Goal: Transaction & Acquisition: Purchase product/service

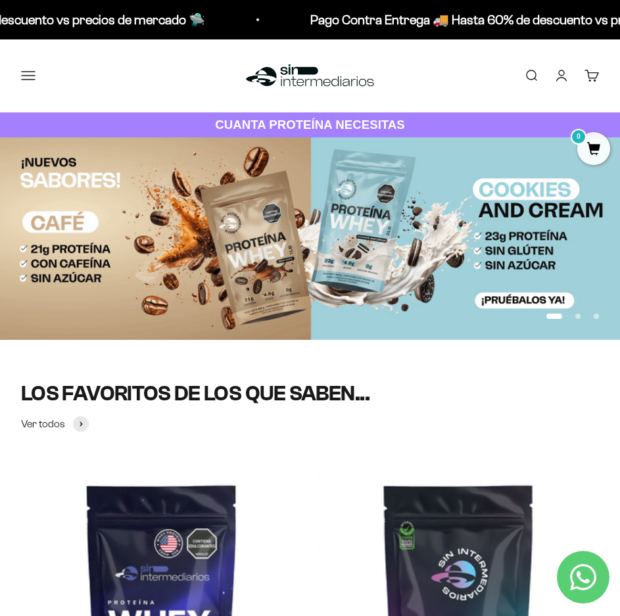
click at [30, 70] on button "Menú" at bounding box center [28, 75] width 14 height 14
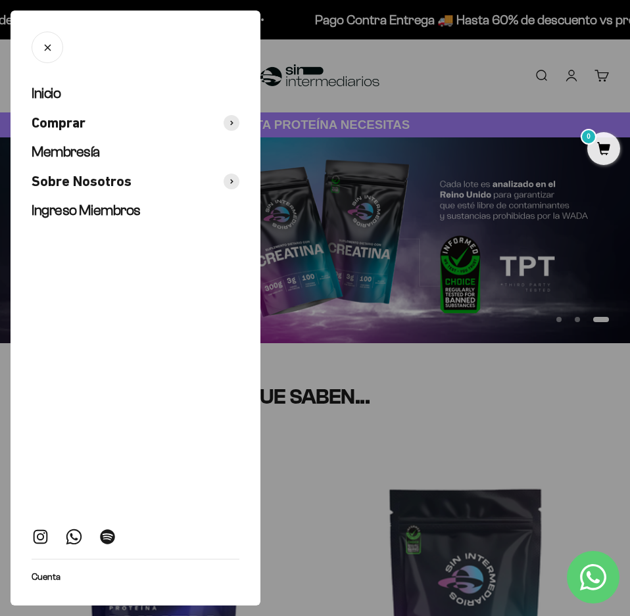
click at [459, 389] on div at bounding box center [315, 308] width 630 height 616
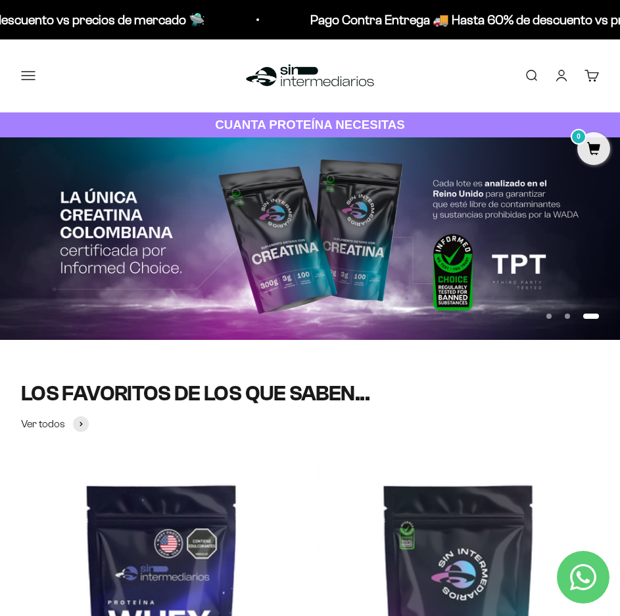
click at [33, 68] on button "Menú" at bounding box center [28, 75] width 14 height 14
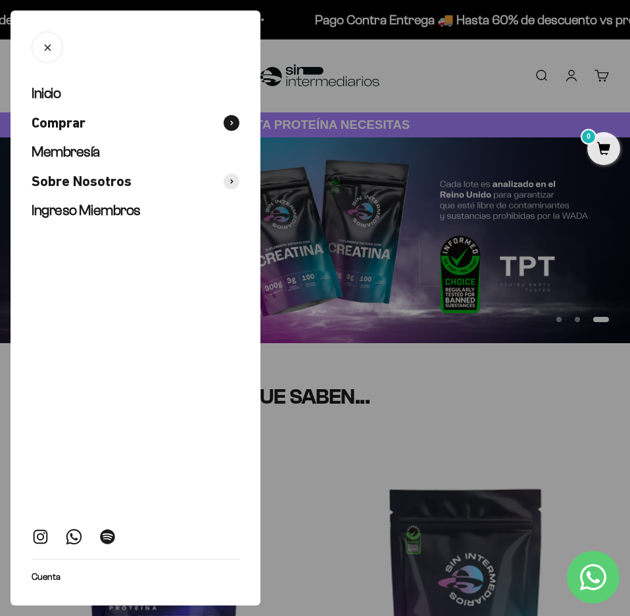
click at [75, 121] on span "Comprar" at bounding box center [59, 123] width 54 height 19
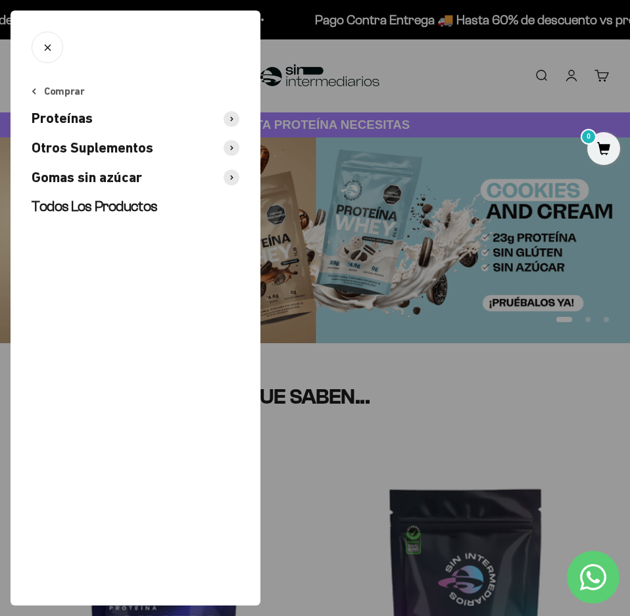
click at [73, 121] on span "Proteínas" at bounding box center [62, 118] width 61 height 19
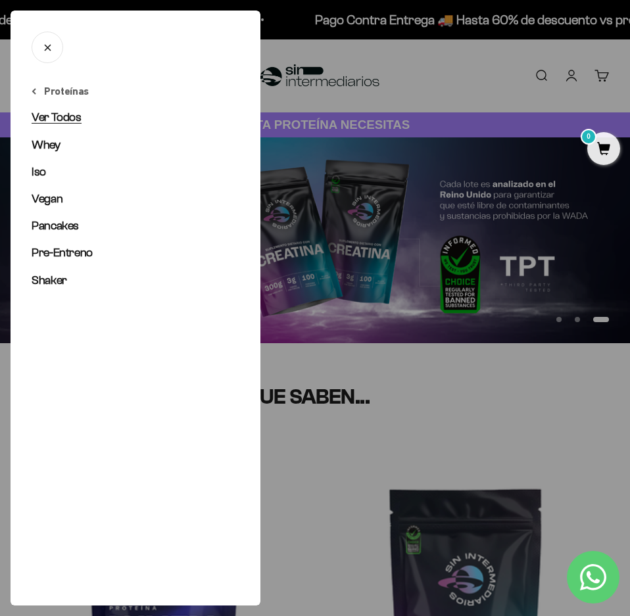
click at [64, 115] on span "Ver Todos" at bounding box center [57, 116] width 50 height 13
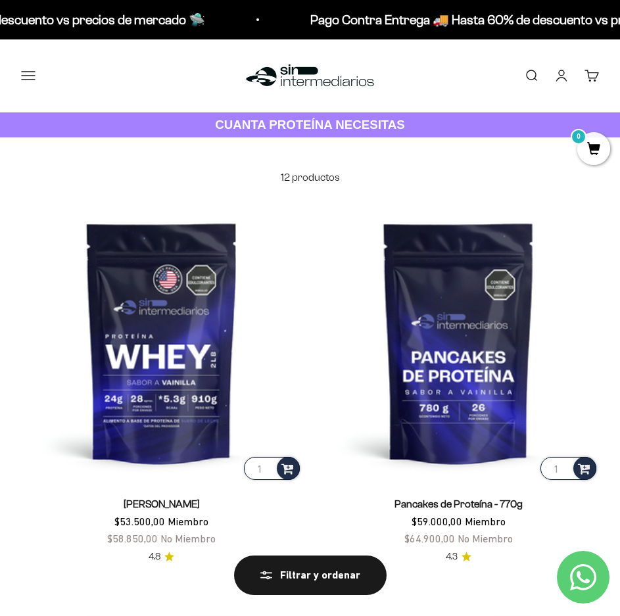
click at [32, 74] on button "Menú" at bounding box center [28, 75] width 14 height 14
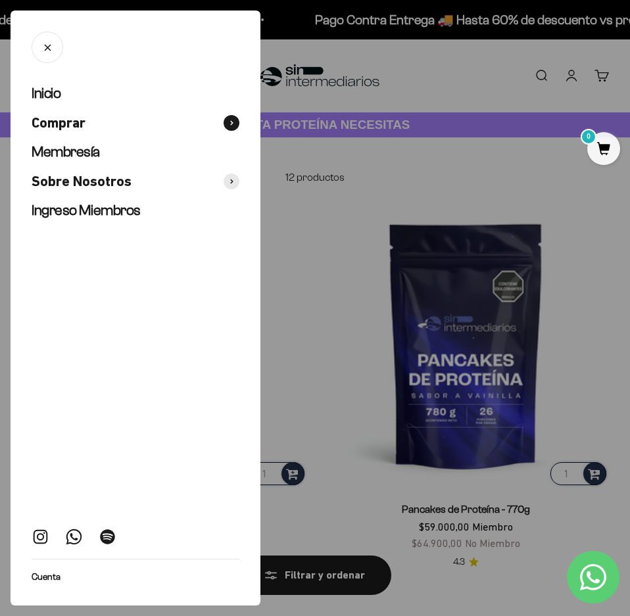
click at [236, 124] on span at bounding box center [231, 123] width 16 height 16
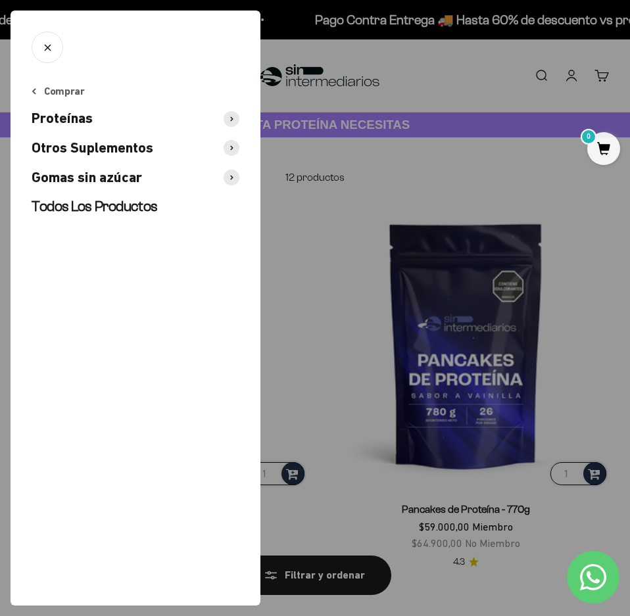
click at [239, 114] on div "Comprar Proteínas Otros Suplementos Gomas sin azúcar Todos Los Productos" at bounding box center [136, 344] width 250 height 521
click at [234, 117] on span at bounding box center [231, 119] width 16 height 16
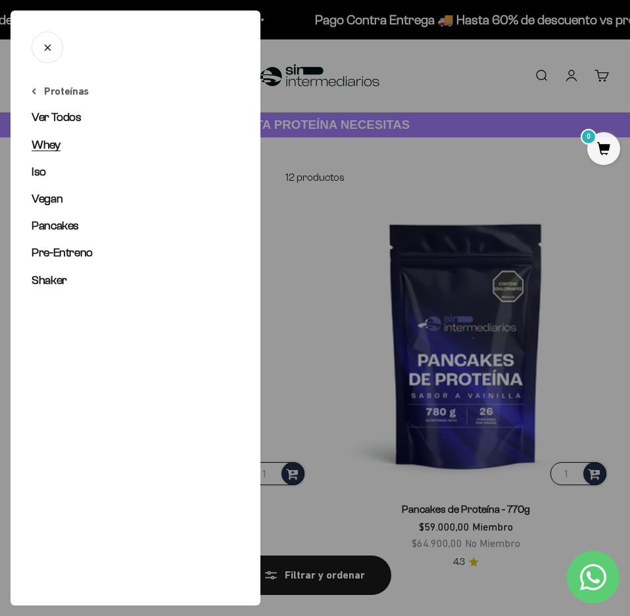
click at [68, 144] on link "Whey" at bounding box center [136, 145] width 208 height 16
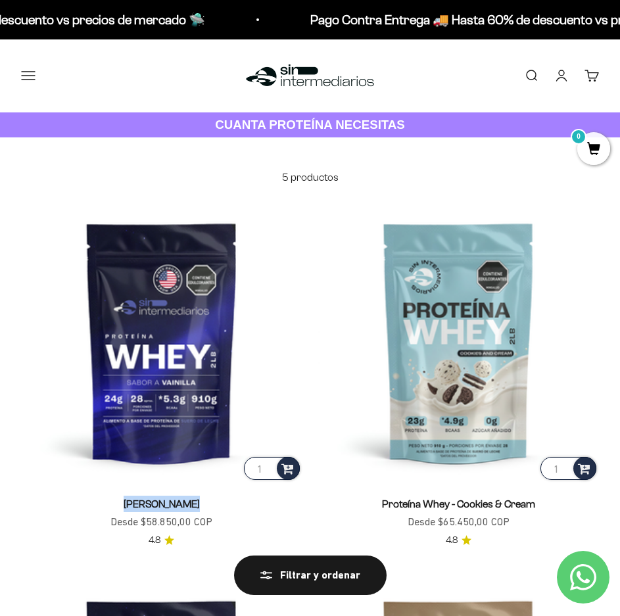
drag, startPoint x: 103, startPoint y: 505, endPoint x: 175, endPoint y: 512, distance: 72.0
click at [175, 512] on div "Proteína Whey - Vainilla Precio de oferta Desde $58.850,00 COP" at bounding box center [161, 512] width 281 height 35
copy link "Proteína Whey"
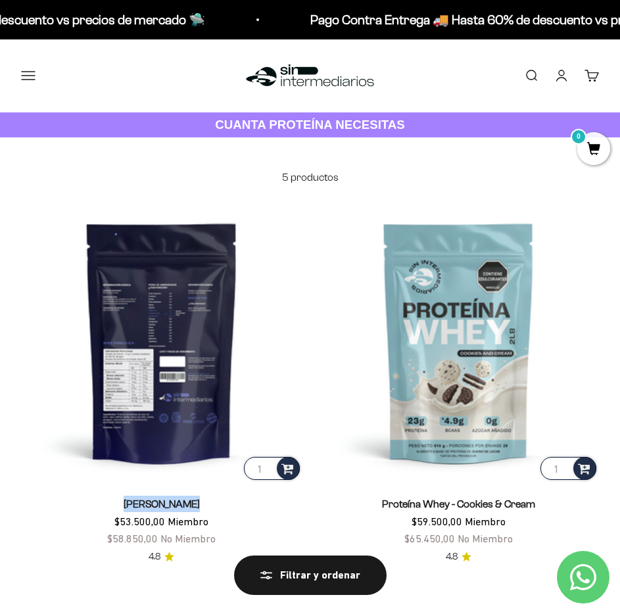
click at [182, 298] on img at bounding box center [161, 342] width 281 height 281
click at [189, 366] on img at bounding box center [161, 342] width 281 height 281
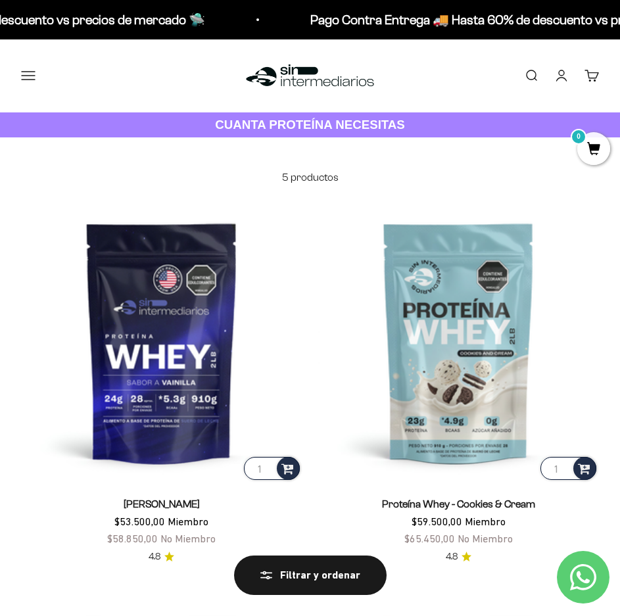
click at [208, 491] on div "Proteína Whey - Vainilla $53.500,00 Miembro $58.850,00 No Miembro 4.8" at bounding box center [161, 523] width 281 height 82
click at [200, 498] on link "[PERSON_NAME]" at bounding box center [162, 503] width 76 height 11
click at [200, 501] on link "[PERSON_NAME]" at bounding box center [162, 503] width 76 height 11
click at [195, 501] on link "[PERSON_NAME]" at bounding box center [162, 503] width 76 height 11
click at [182, 512] on span "[PERSON_NAME]" at bounding box center [162, 503] width 76 height 16
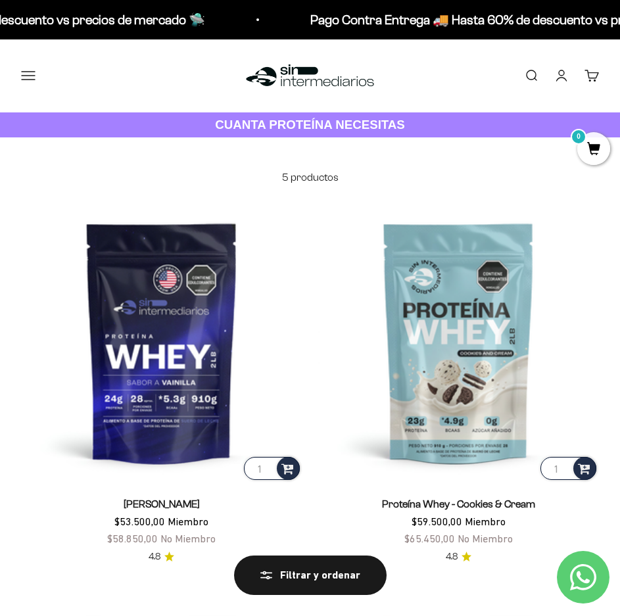
drag, startPoint x: 178, startPoint y: 528, endPoint x: 178, endPoint y: 500, distance: 27.6
click at [178, 528] on price-list "$53.500,00 Miembro $58.850,00 No Miembro" at bounding box center [161, 530] width 108 height 34
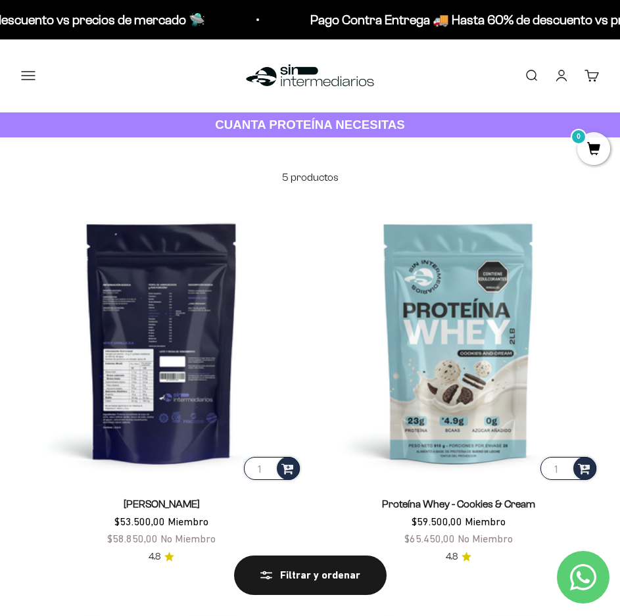
click at [155, 327] on img at bounding box center [161, 342] width 281 height 281
click at [188, 327] on img at bounding box center [161, 342] width 281 height 281
click at [273, 480] on img at bounding box center [161, 342] width 281 height 281
click at [156, 421] on img at bounding box center [161, 342] width 281 height 281
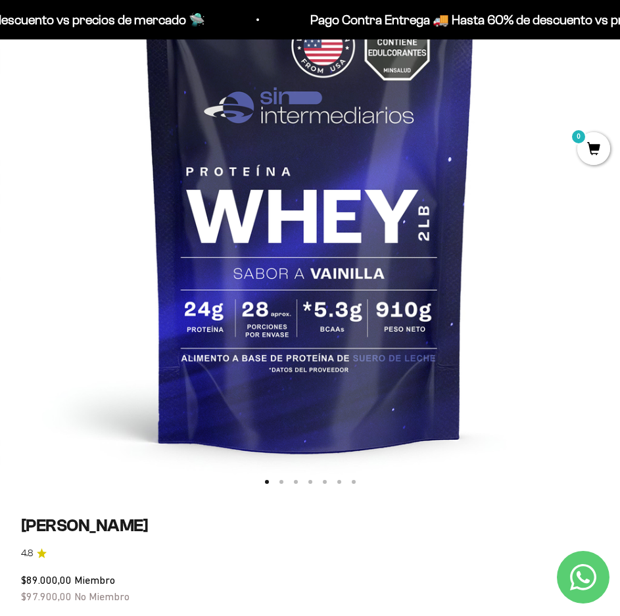
click at [519, 276] on img at bounding box center [310, 184] width 620 height 620
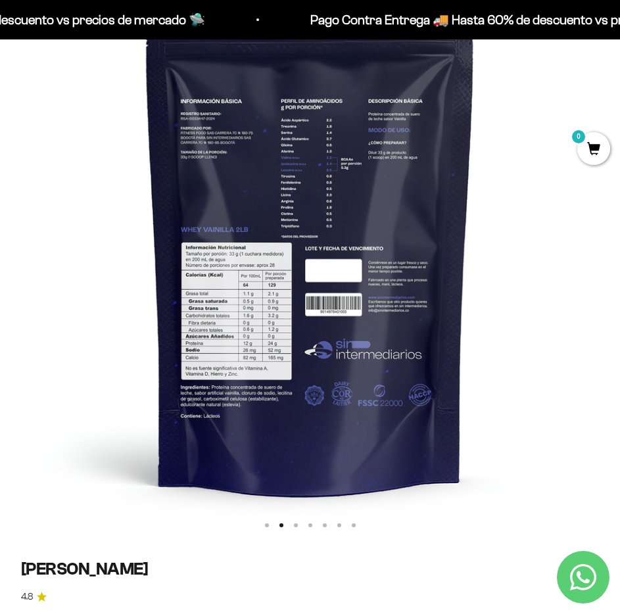
scroll to position [197, 0]
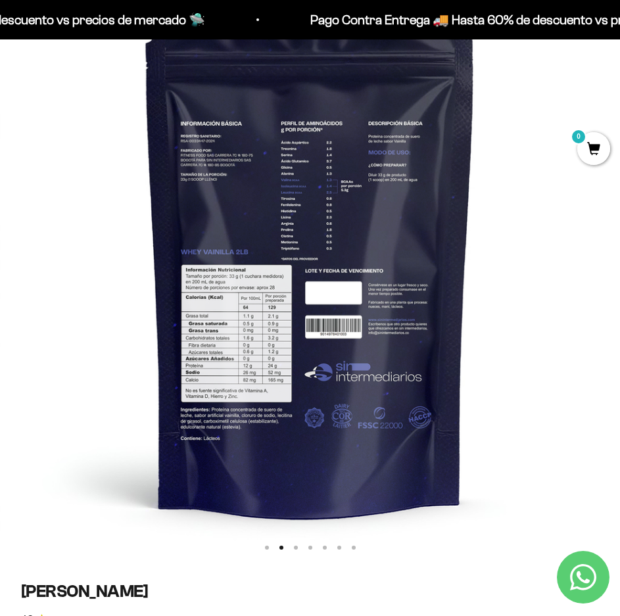
click at [363, 285] on img at bounding box center [310, 250] width 620 height 620
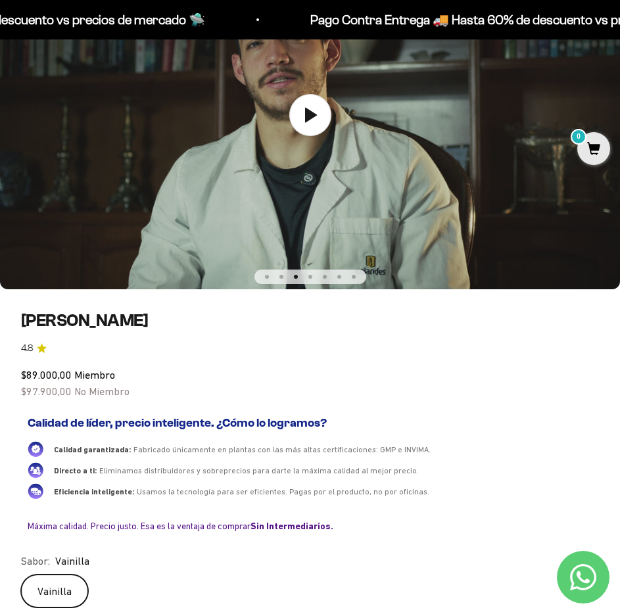
scroll to position [394, 0]
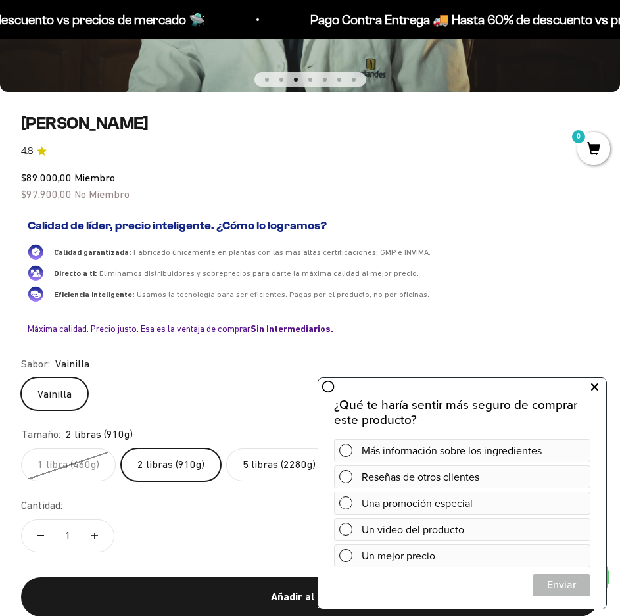
click at [595, 382] on icon at bounding box center [594, 387] width 7 height 17
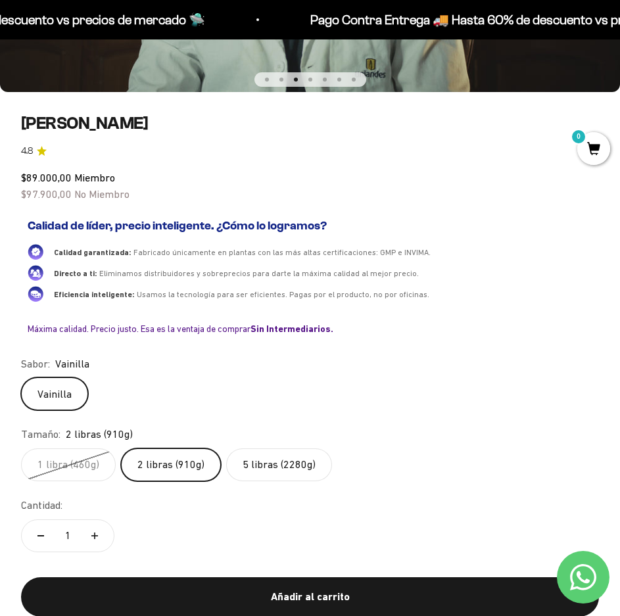
click at [55, 460] on label "1 libra (460g)" at bounding box center [68, 464] width 95 height 33
click at [21, 448] on input "1 libra (460g)" at bounding box center [20, 448] width 1 height 1
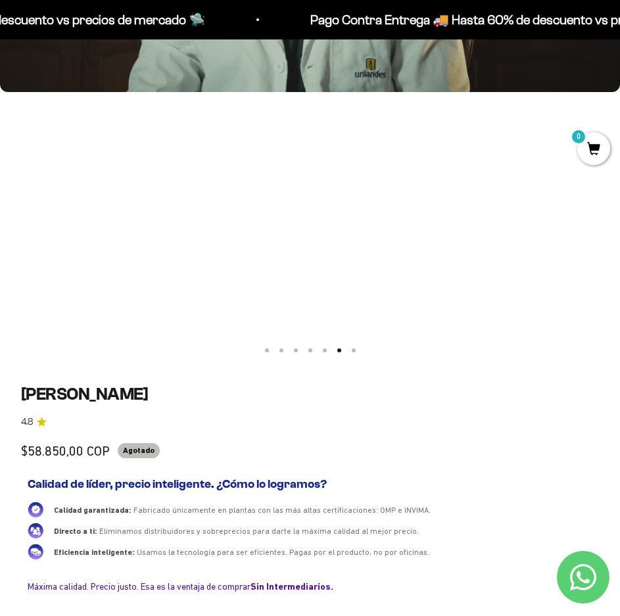
scroll to position [0, 3105]
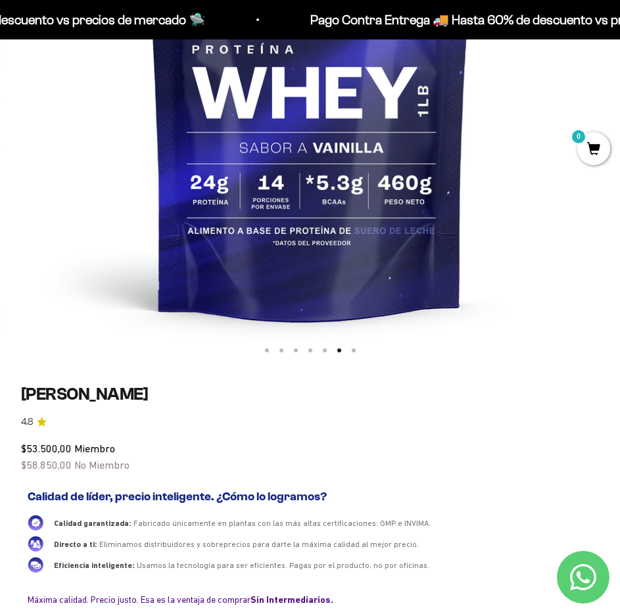
click at [338, 212] on img at bounding box center [310, 53] width 620 height 620
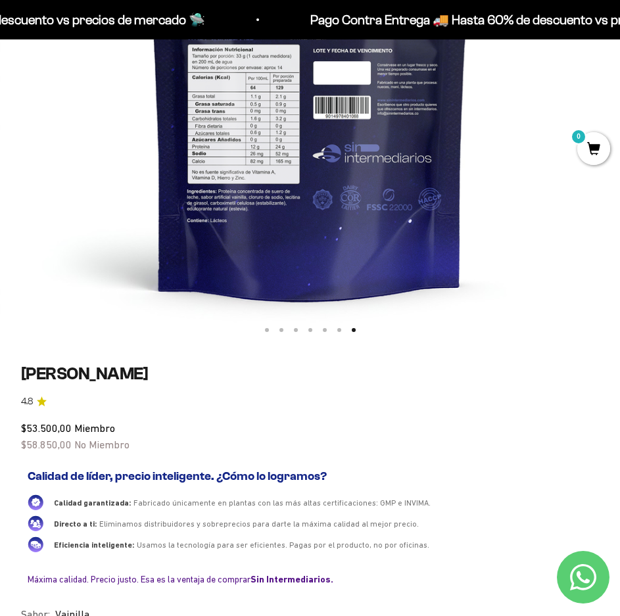
scroll to position [657, 0]
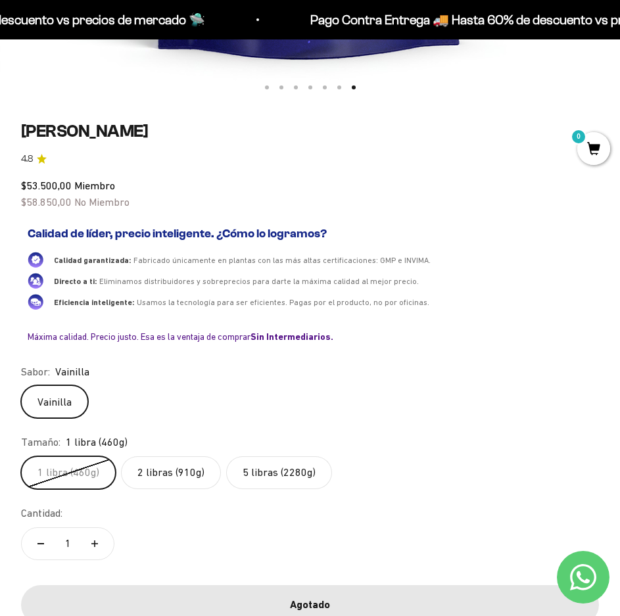
click at [158, 466] on label "2 libras (910g)" at bounding box center [171, 472] width 100 height 33
click at [21, 456] on input "2 libras (910g)" at bounding box center [20, 455] width 1 height 1
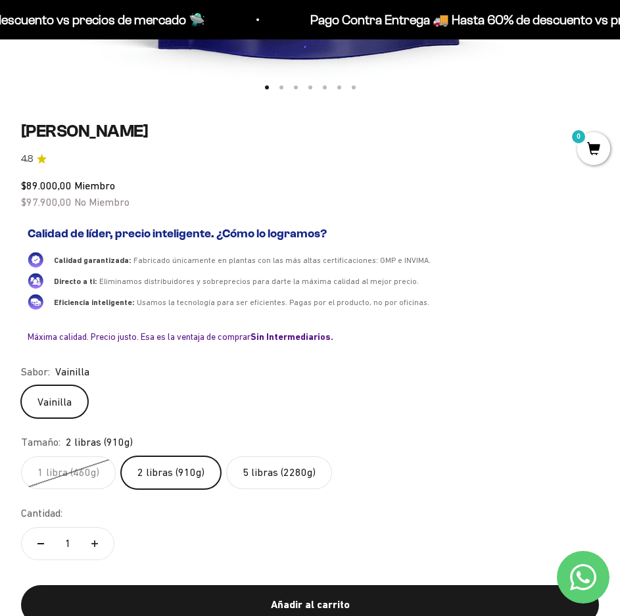
click at [295, 469] on label "5 libras (2280g)" at bounding box center [279, 472] width 106 height 33
click at [21, 456] on input "5 libras (2280g)" at bounding box center [20, 455] width 1 height 1
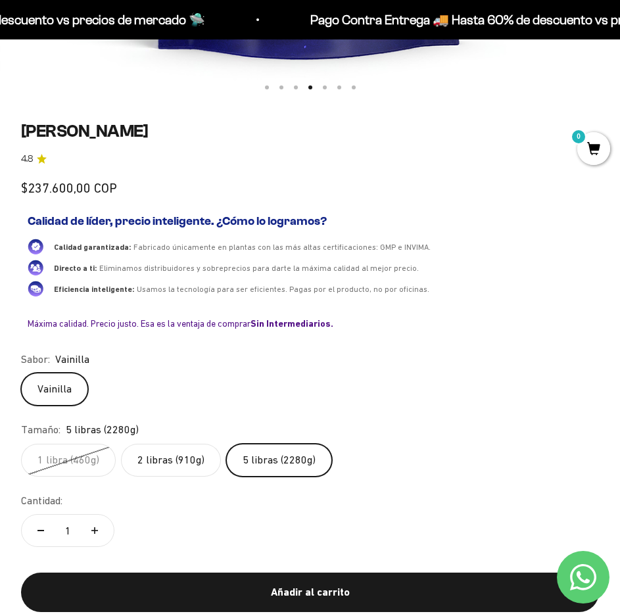
scroll to position [0, 1863]
